Goal: Information Seeking & Learning: Check status

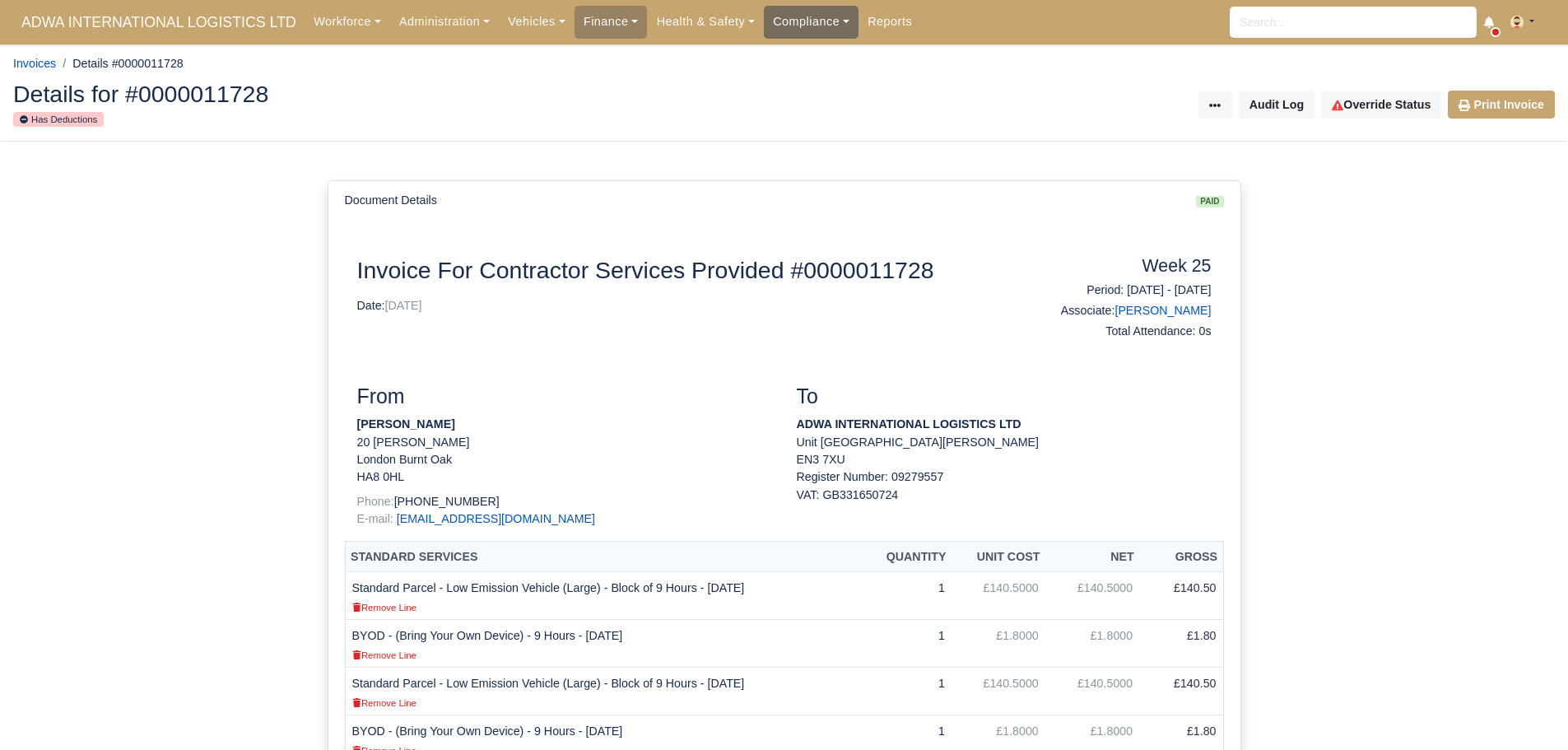
click at [764, 19] on link "Compliance" at bounding box center [810, 21] width 94 height 32
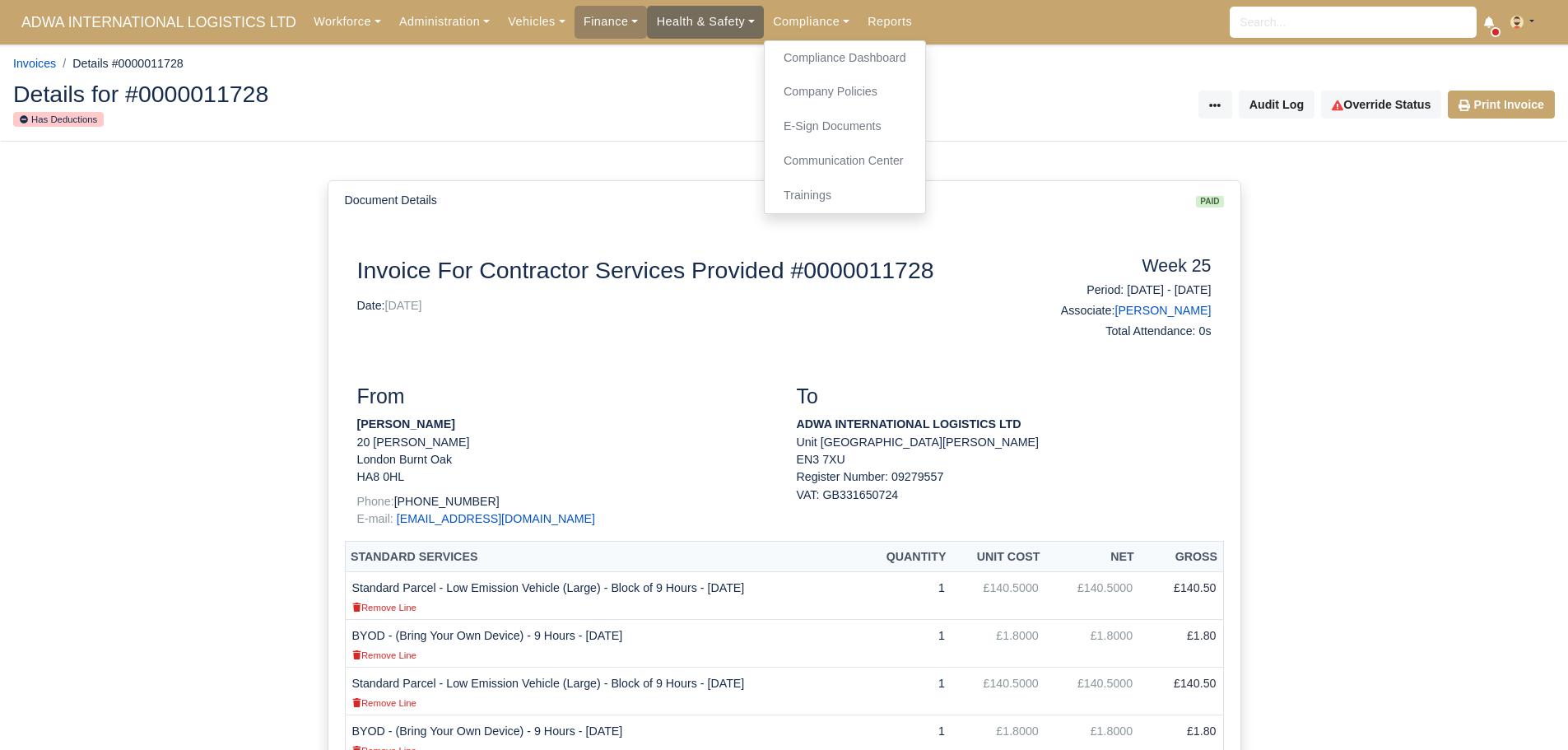
click at [709, 29] on link "Health & Safety" at bounding box center [705, 21] width 117 height 32
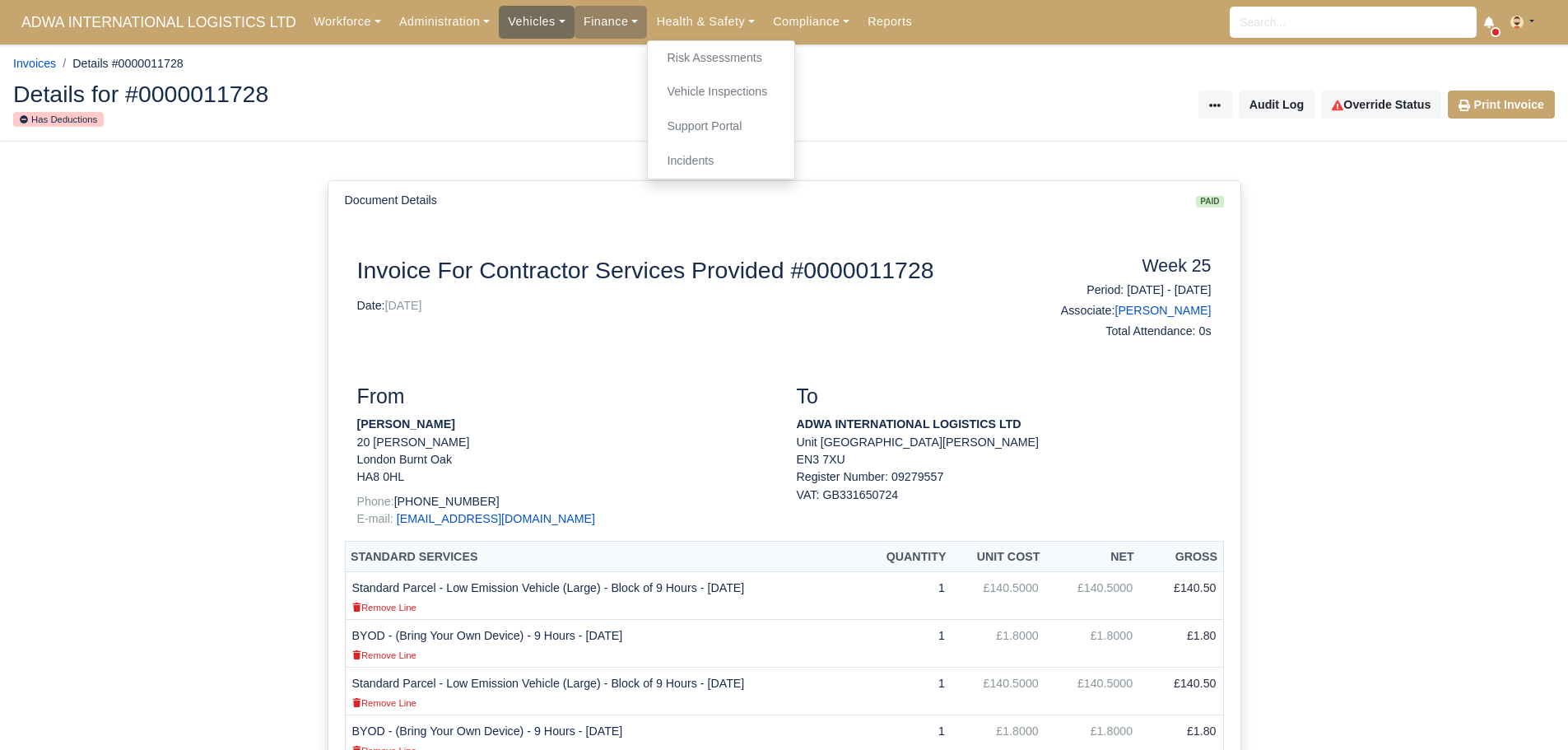
click at [512, 19] on link "Vehicles" at bounding box center [537, 21] width 76 height 32
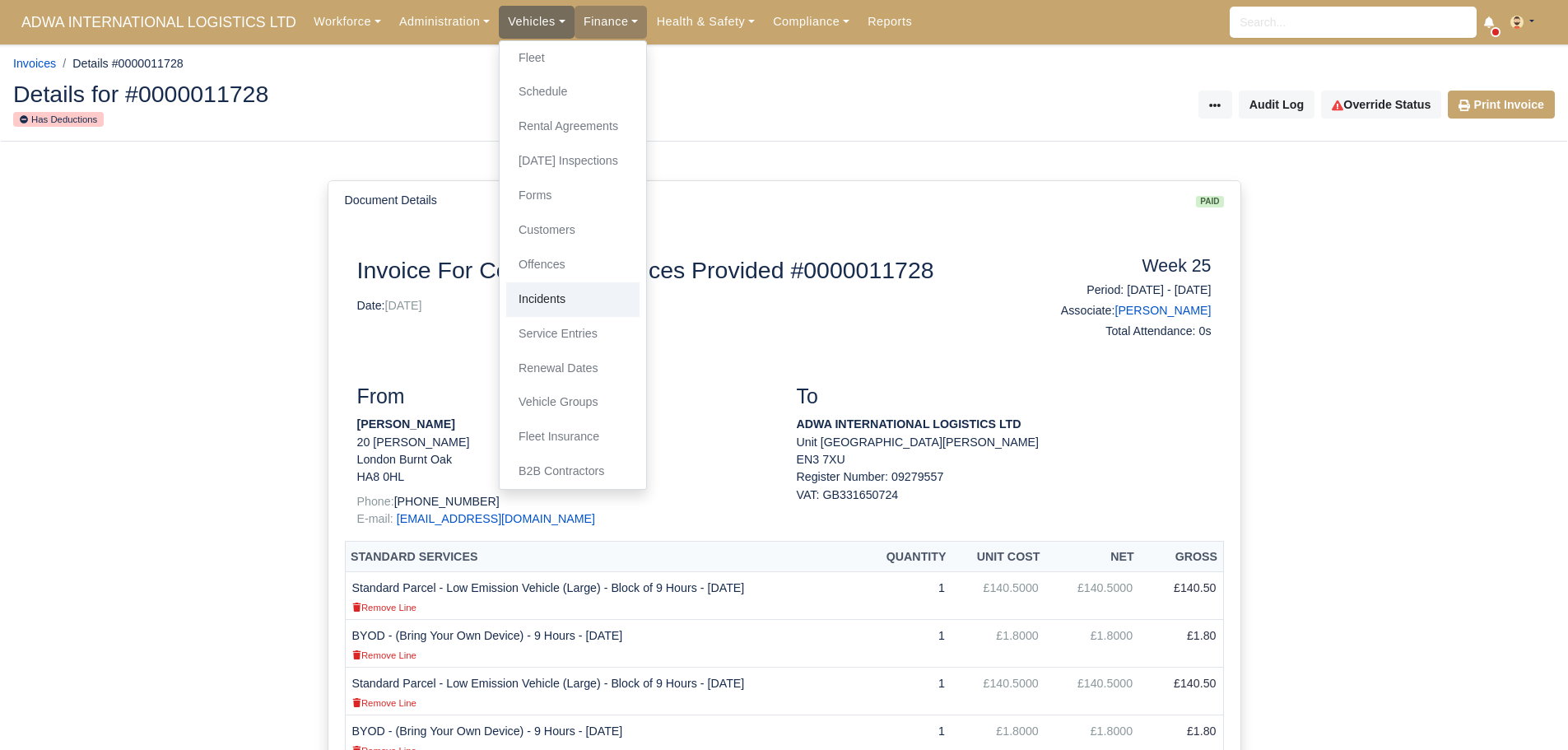
click at [544, 303] on link "Incidents" at bounding box center [573, 299] width 133 height 34
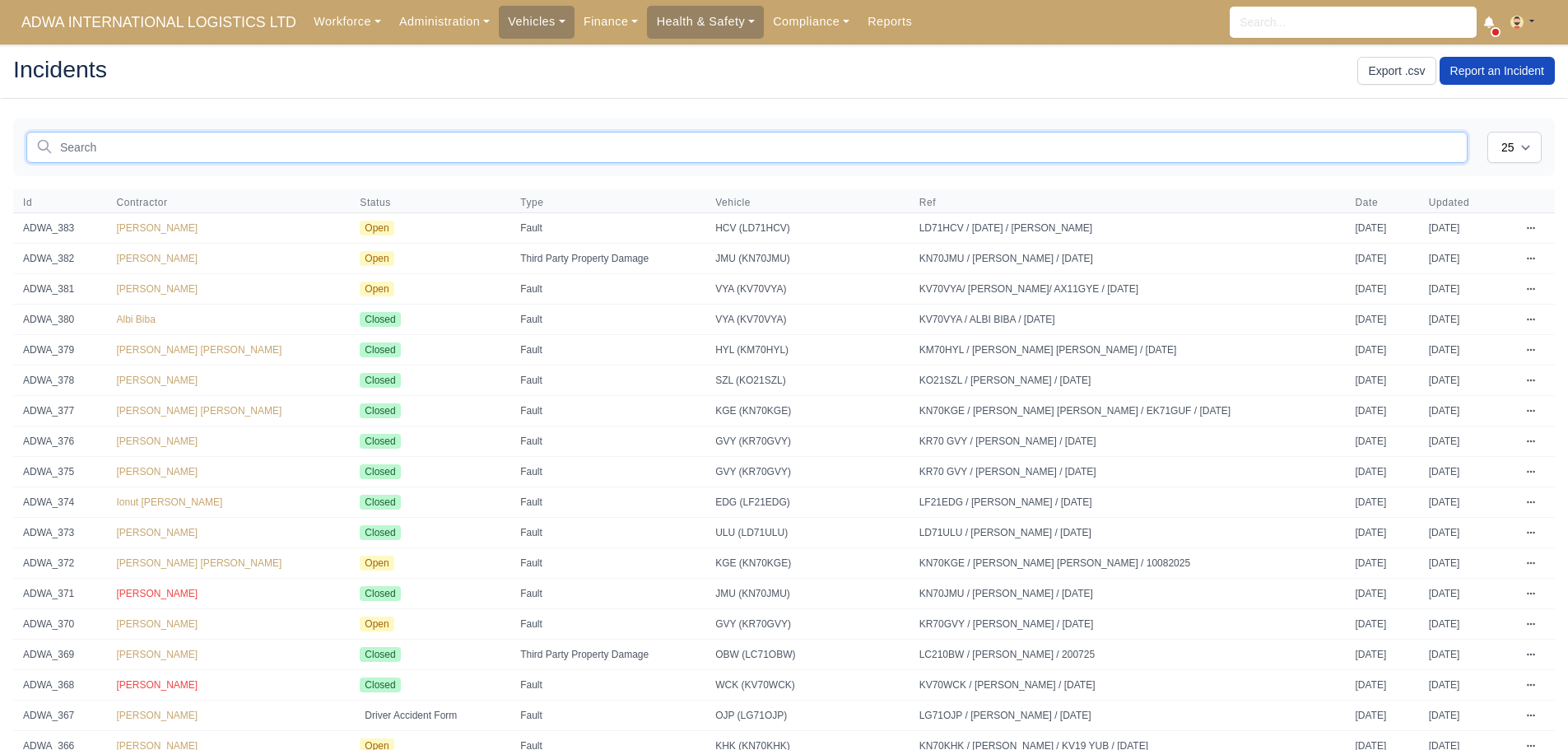
click at [167, 150] on input "text" at bounding box center [747, 147] width 1441 height 31
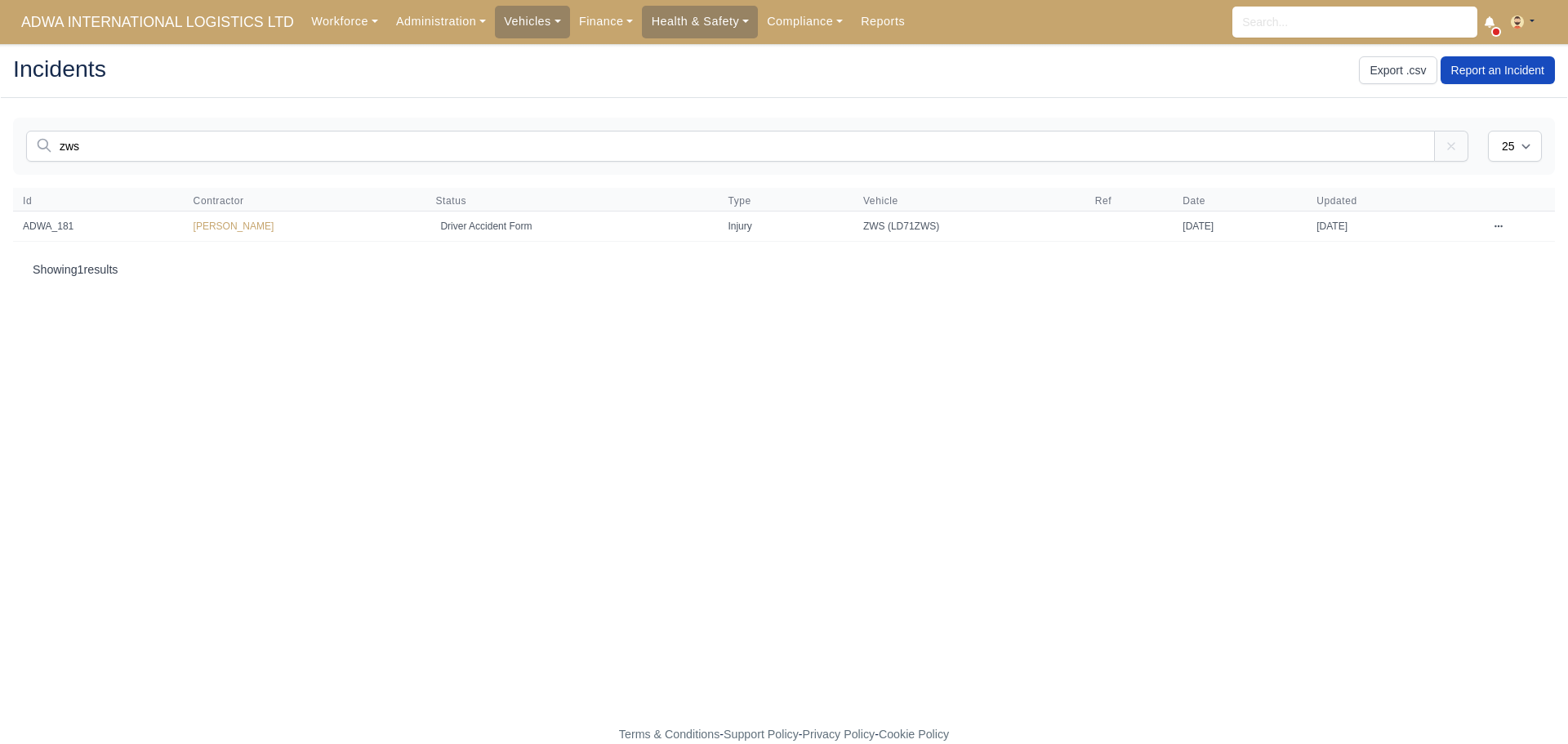
type input "zws"
click at [706, 358] on main "Incidents Export .csv Report an Incident You are not connected to the internet.…" at bounding box center [784, 394] width 1568 height 662
click at [313, 51] on div "Incidents Export .csv Report an Incident" at bounding box center [784, 71] width 1566 height 55
click at [301, 74] on h2 "Incidents" at bounding box center [392, 69] width 758 height 23
